Goal: Information Seeking & Learning: Learn about a topic

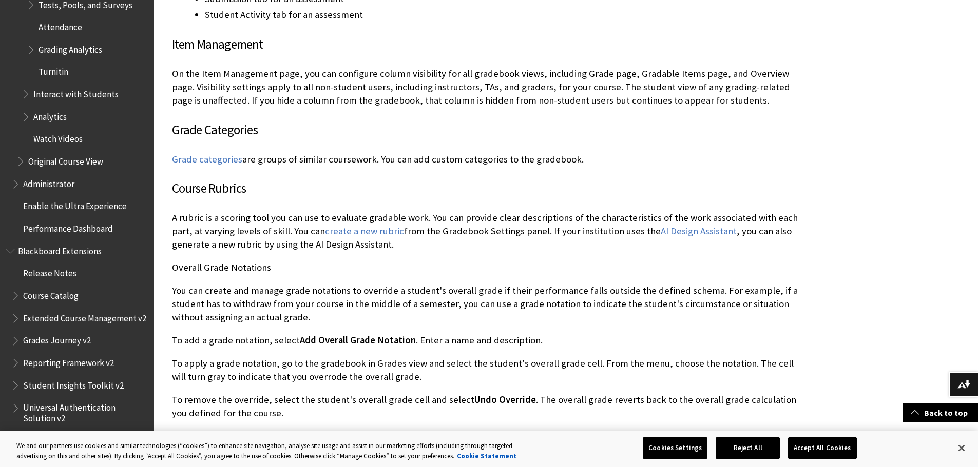
scroll to position [3406, 0]
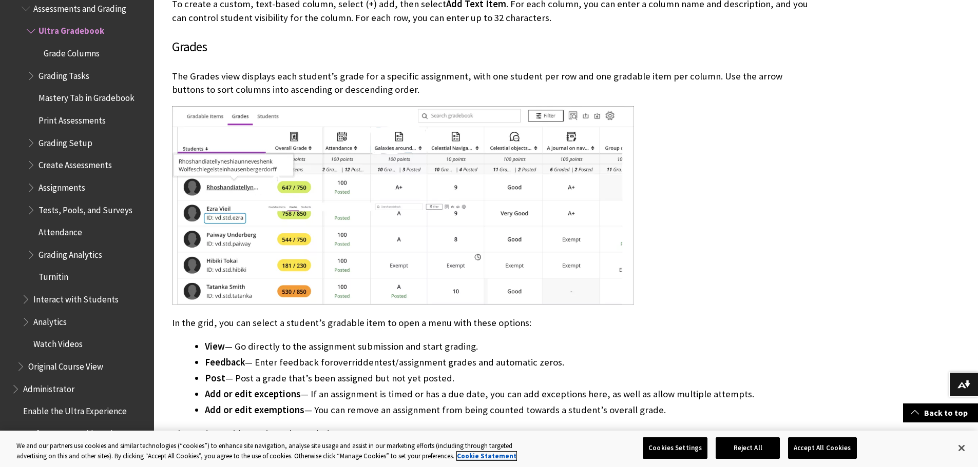
scroll to position [1385, 0]
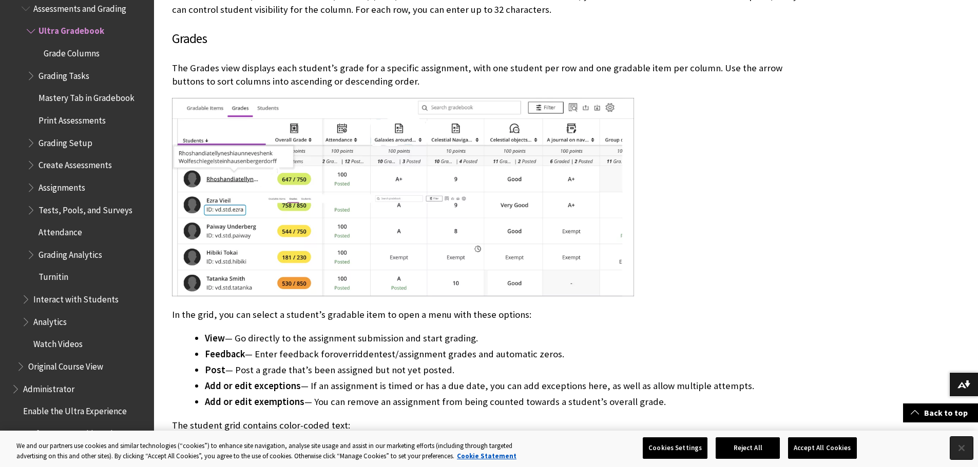
click at [958, 450] on button "Close" at bounding box center [961, 448] width 23 height 23
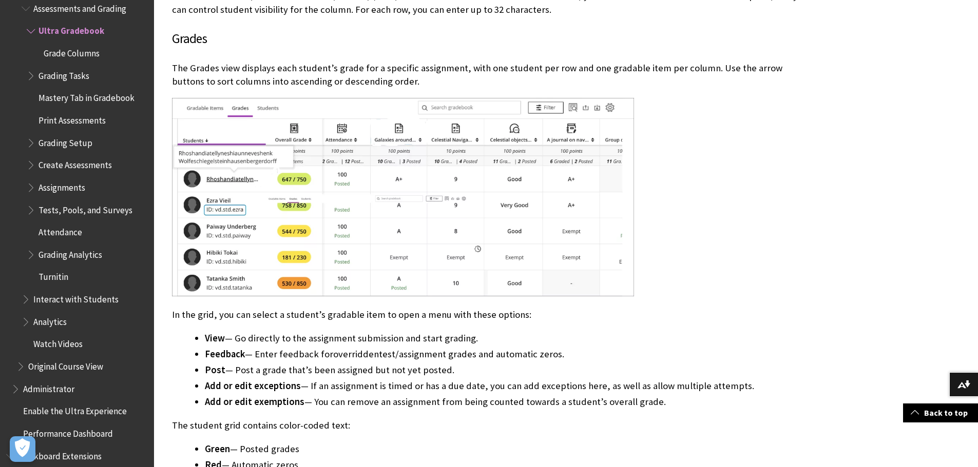
click at [749, 277] on div at bounding box center [490, 198] width 636 height 201
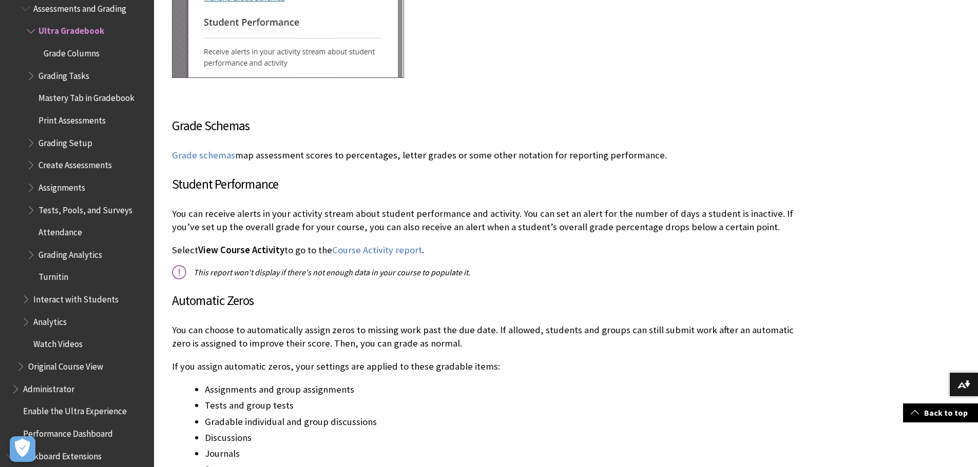
scroll to position [2822, 0]
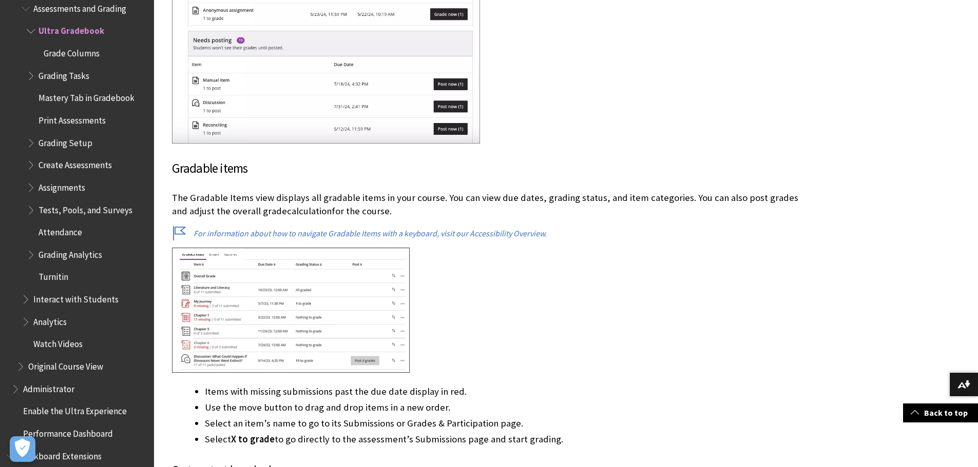
scroll to position [1161, 0]
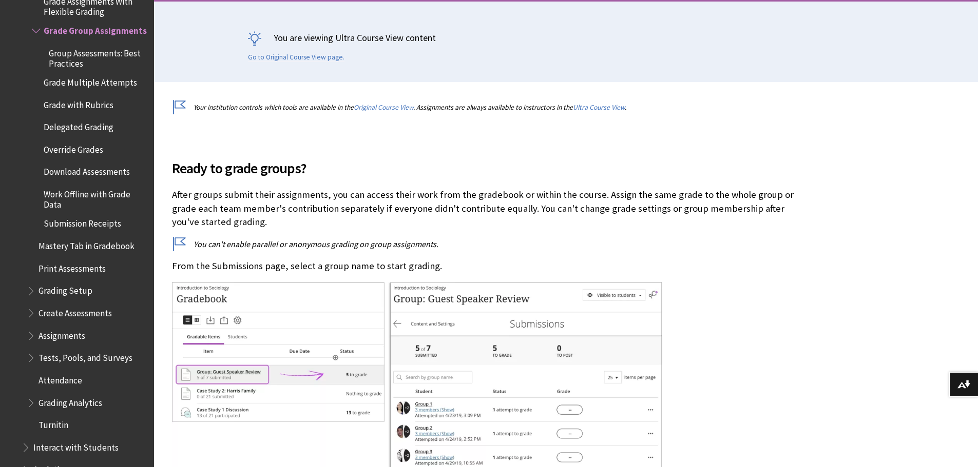
scroll to position [308, 0]
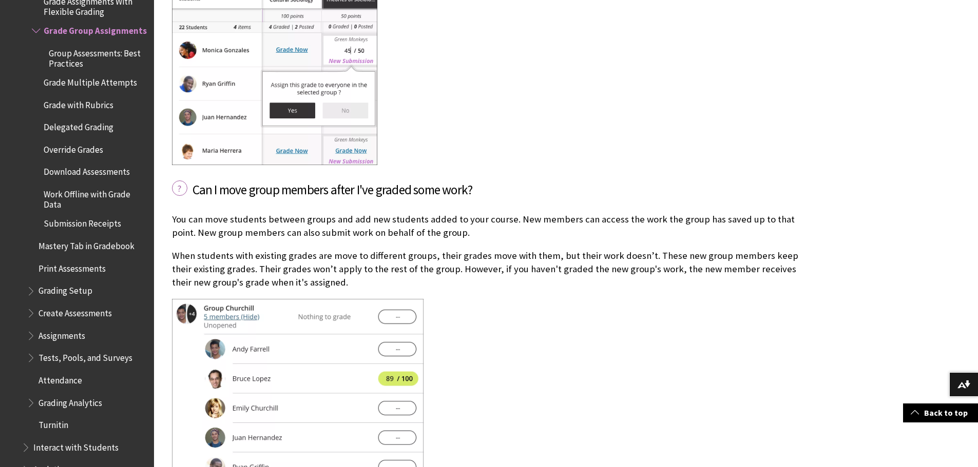
scroll to position [2412, 0]
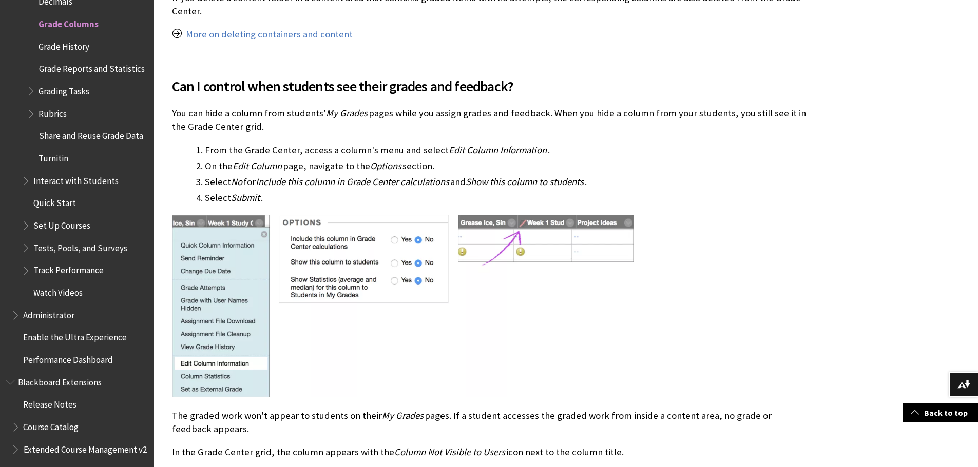
scroll to position [1591, 0]
click at [741, 180] on div "Can I control when students see their grades and feedback? You can hide a colum…" at bounding box center [490, 272] width 636 height 420
